Goal: Use online tool/utility: Utilize a website feature to perform a specific function

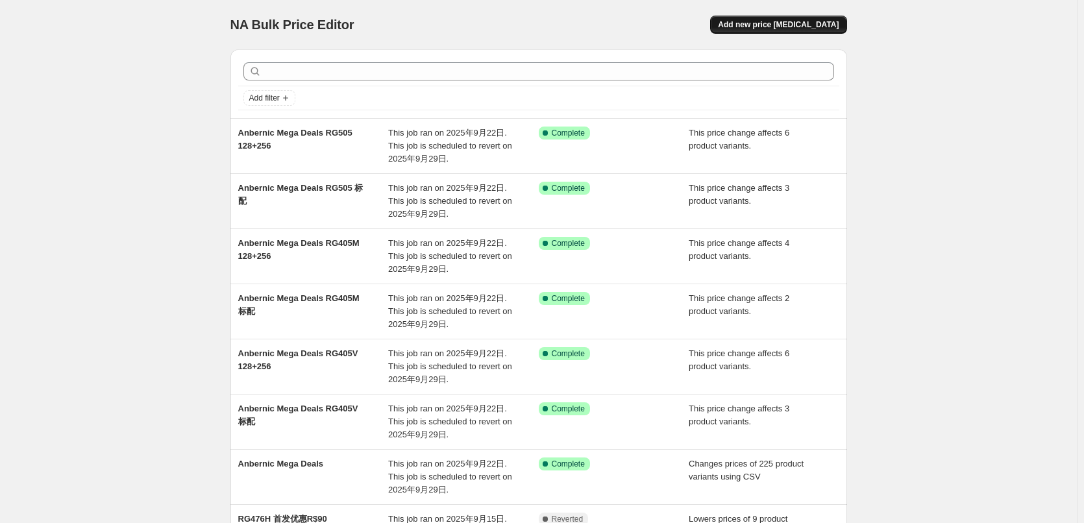
click at [780, 27] on span "Add new price [MEDICAL_DATA]" at bounding box center [778, 24] width 121 height 10
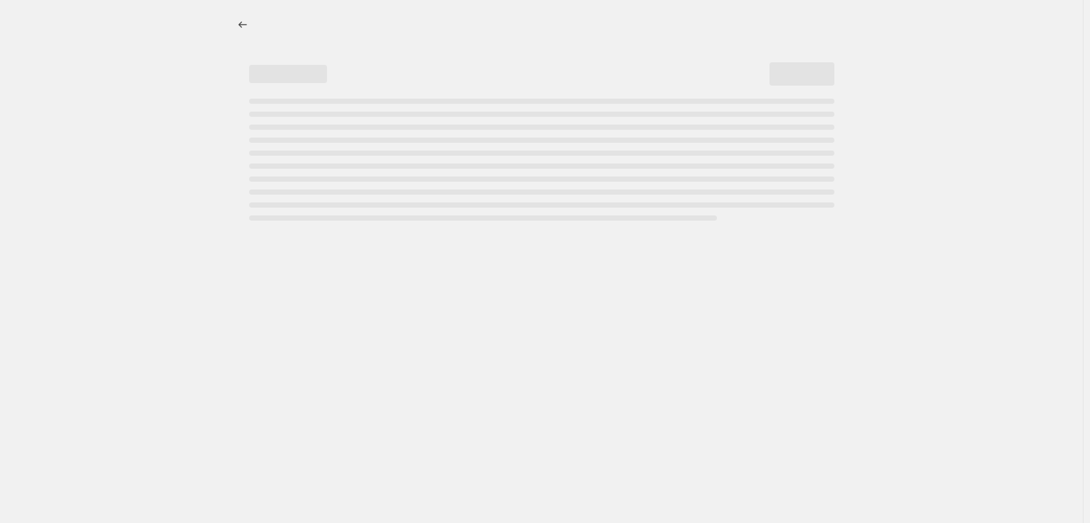
select select "percentage"
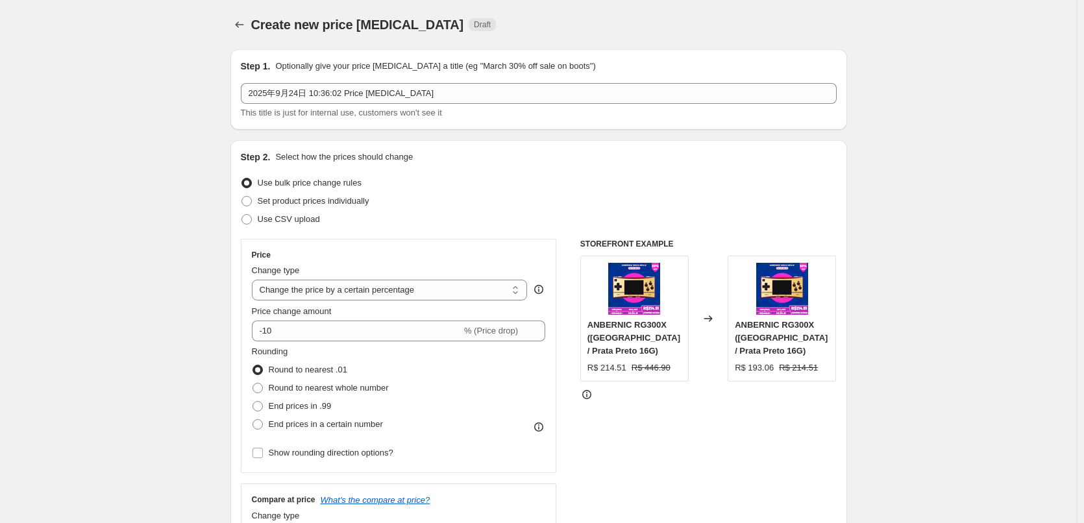
scroll to position [65, 0]
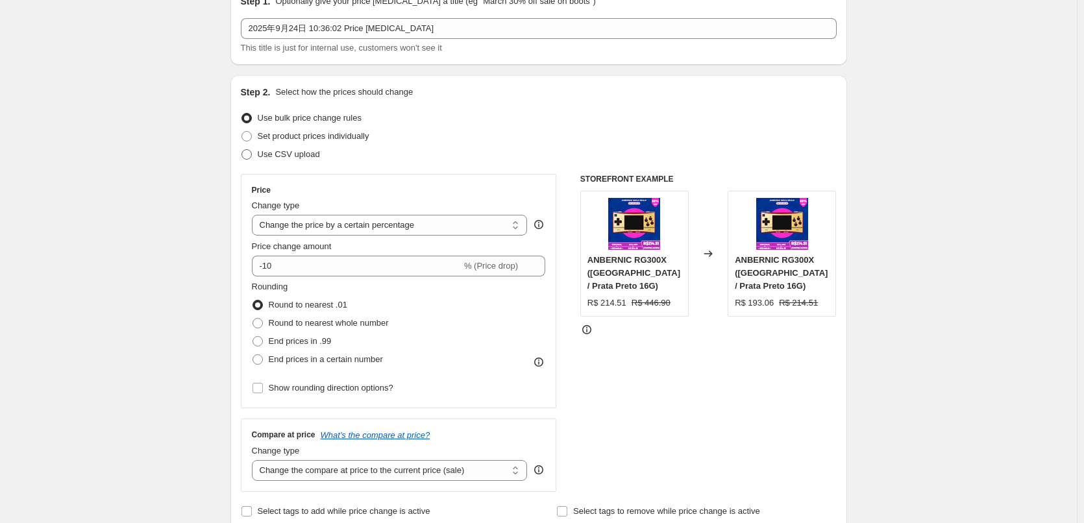
click at [252, 154] on span at bounding box center [246, 154] width 10 height 10
click at [242, 150] on input "Use CSV upload" at bounding box center [241, 149] width 1 height 1
radio input "true"
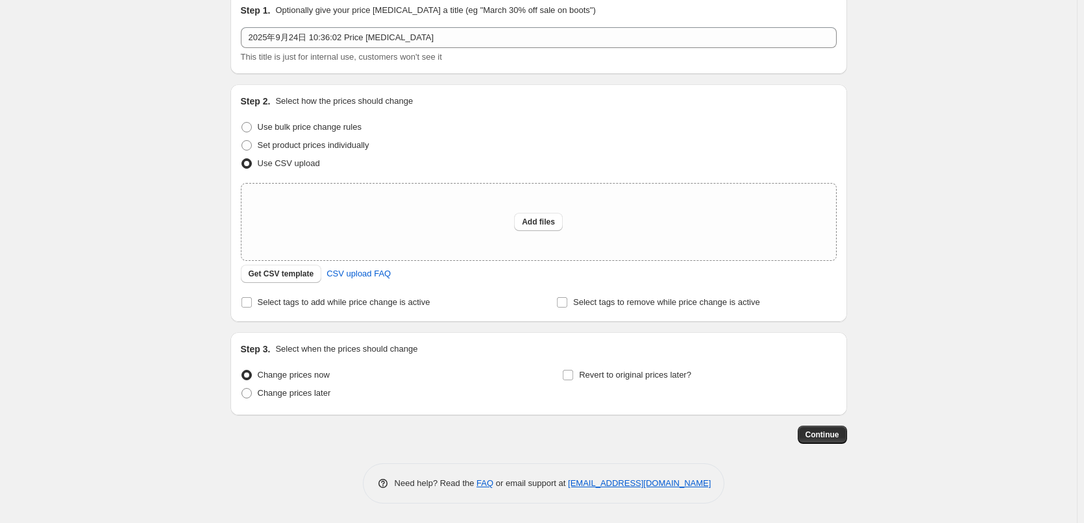
scroll to position [56, 0]
click at [371, 276] on span "CSV upload FAQ" at bounding box center [358, 273] width 64 height 13
click at [289, 271] on span "Get CSV template" at bounding box center [282, 274] width 66 height 10
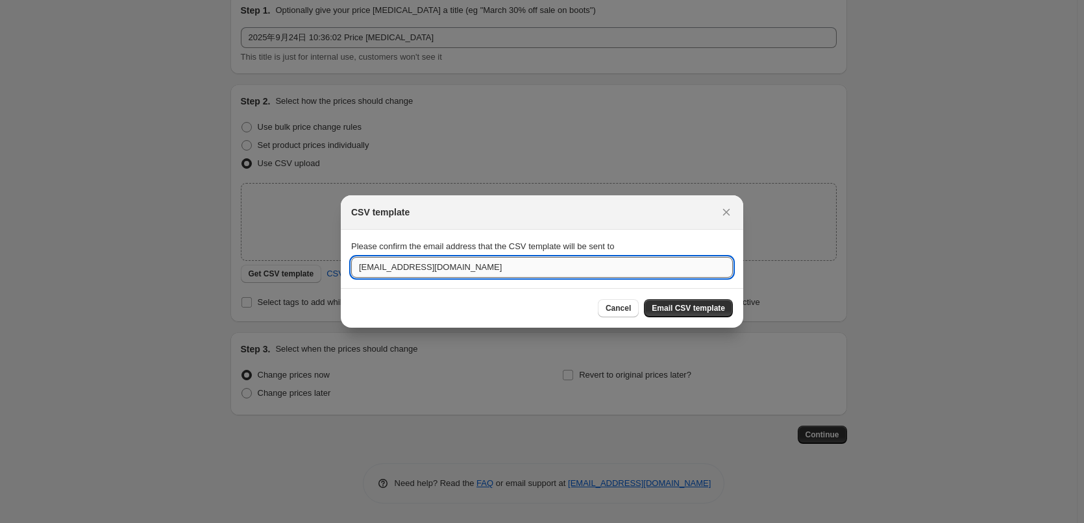
click at [491, 273] on input "[EMAIL_ADDRESS][DOMAIN_NAME]" at bounding box center [542, 267] width 382 height 21
drag, startPoint x: 488, startPoint y: 269, endPoint x: 309, endPoint y: 263, distance: 179.2
click at [309, 522] on div "CSV template Please confirm the email address that the CSV template will be sen…" at bounding box center [542, 523] width 1084 height 0
click at [467, 266] on input "nootart" at bounding box center [542, 267] width 382 height 21
click at [448, 266] on input "[EMAIL_ADDRESS]" at bounding box center [542, 267] width 382 height 21
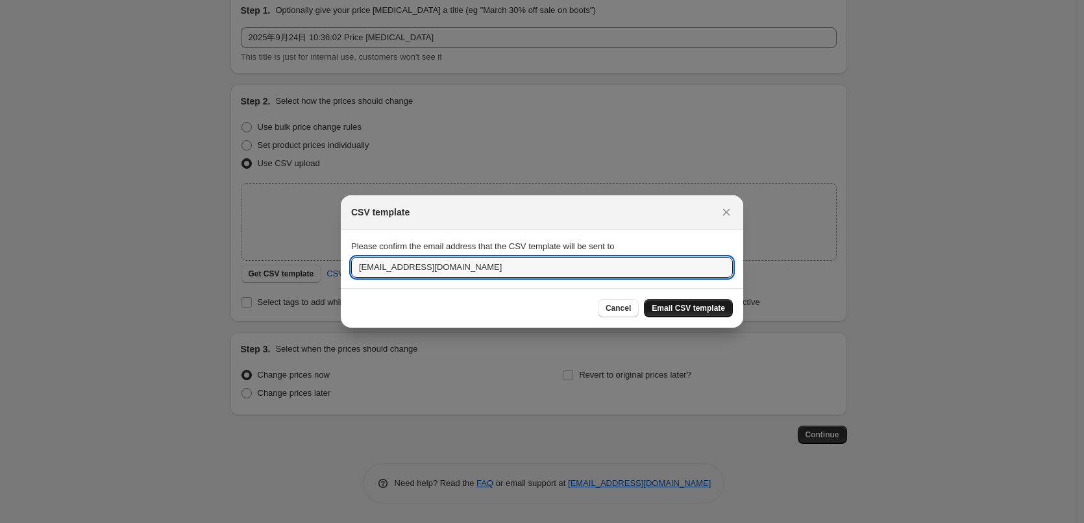
type input "[EMAIL_ADDRESS][DOMAIN_NAME]"
click at [690, 306] on span "Email CSV template" at bounding box center [688, 308] width 73 height 10
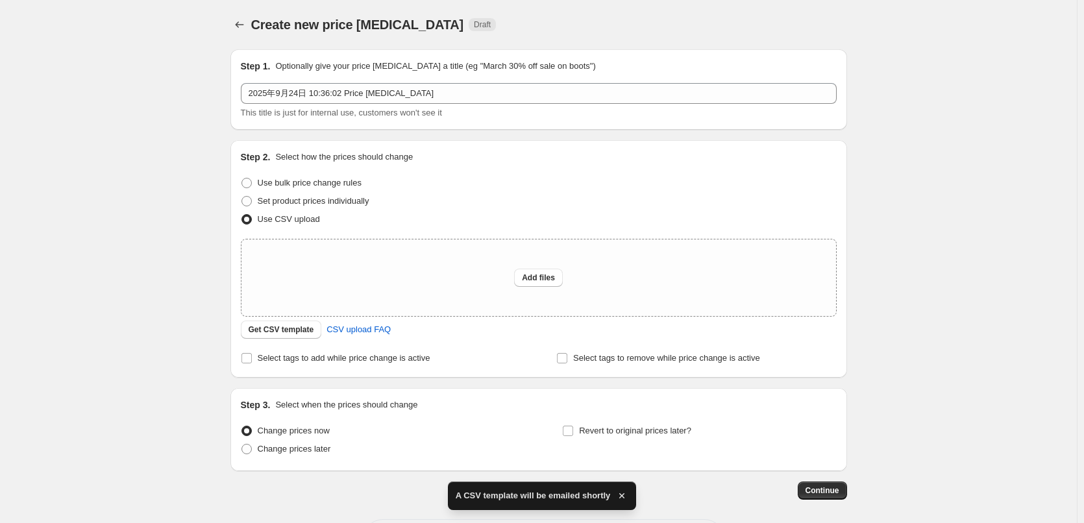
scroll to position [56, 0]
